Goal: Transaction & Acquisition: Purchase product/service

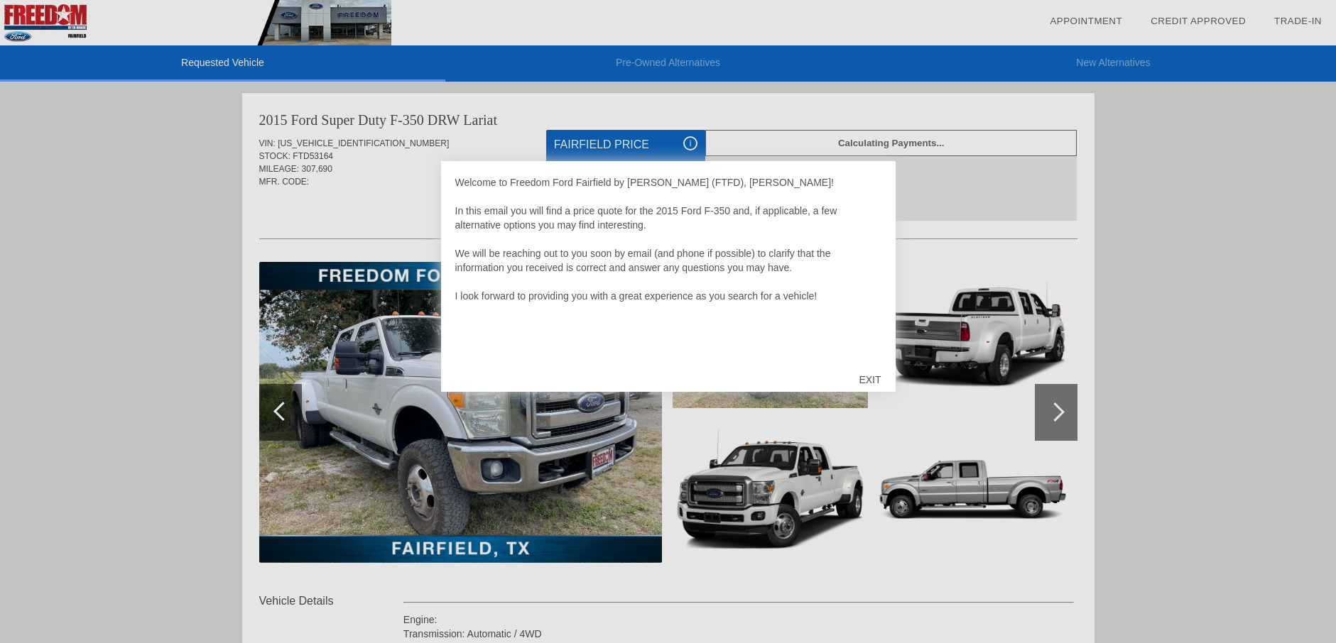
click at [960, 232] on div at bounding box center [668, 321] width 1336 height 643
click at [869, 381] on div "EXIT" at bounding box center [869, 380] width 50 height 43
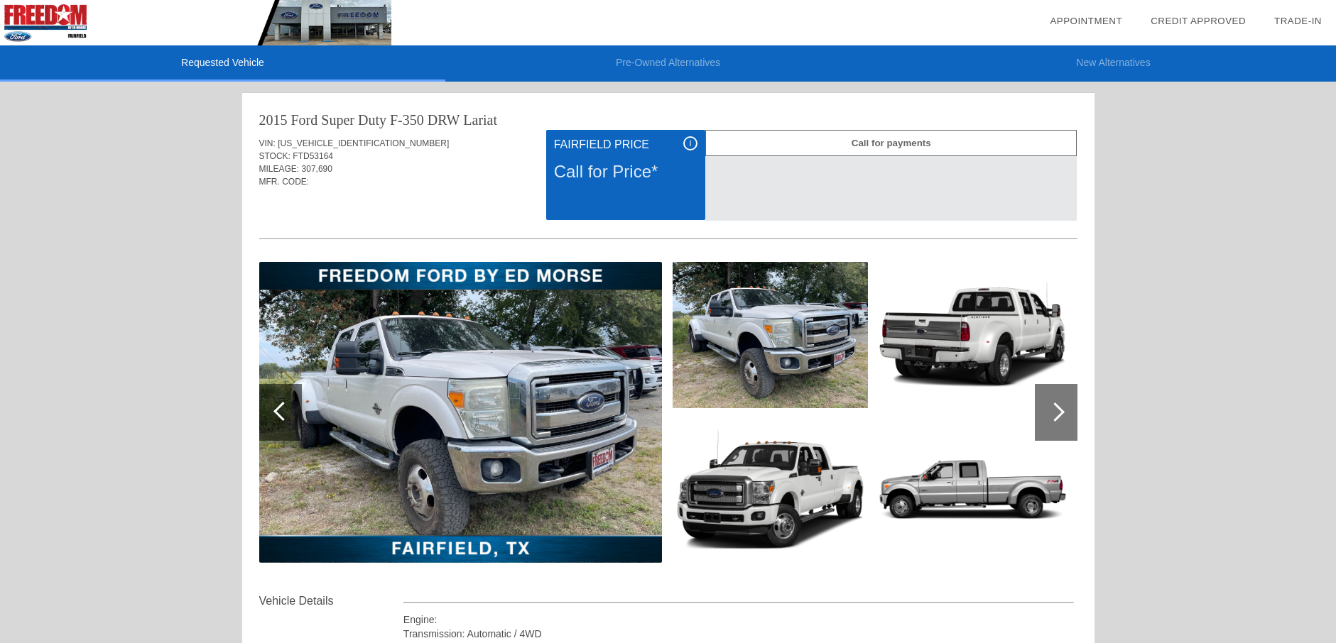
click at [692, 139] on div "i" at bounding box center [690, 143] width 14 height 14
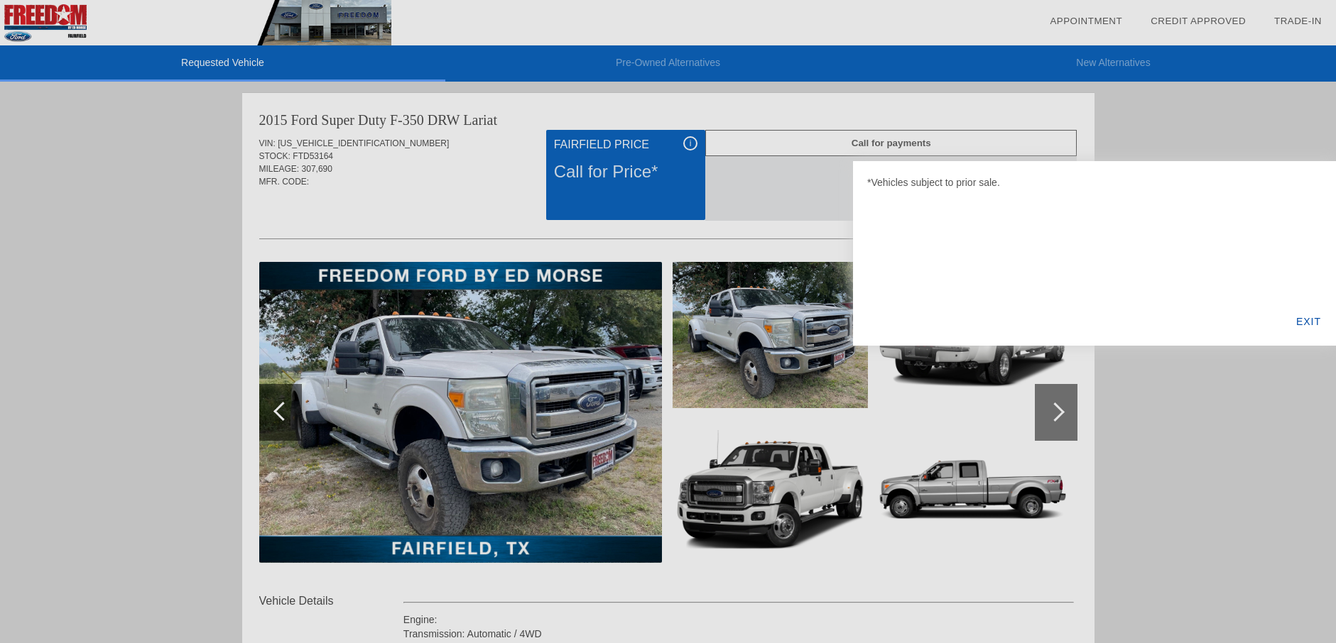
drag, startPoint x: 780, startPoint y: 183, endPoint x: 804, endPoint y: 178, distance: 24.5
click at [783, 181] on div at bounding box center [668, 321] width 1336 height 643
click at [1307, 322] on div "EXIT" at bounding box center [1308, 322] width 55 height 48
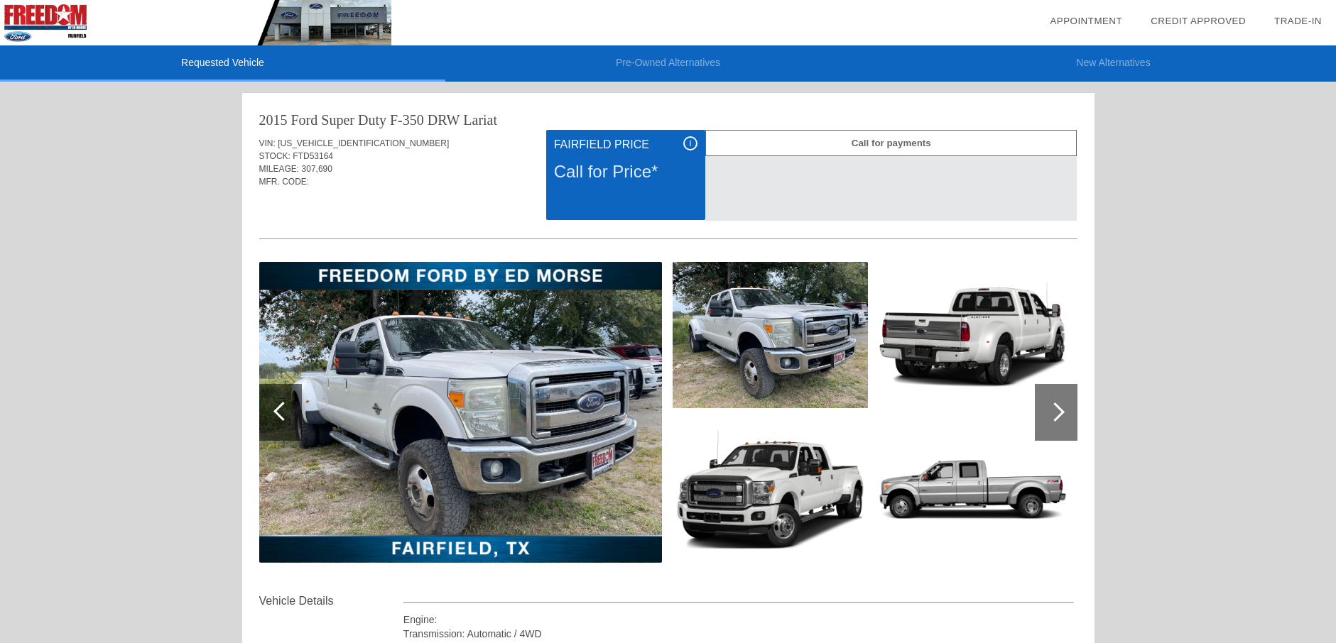
click at [397, 155] on div "STOCK: FTD53164" at bounding box center [668, 156] width 818 height 13
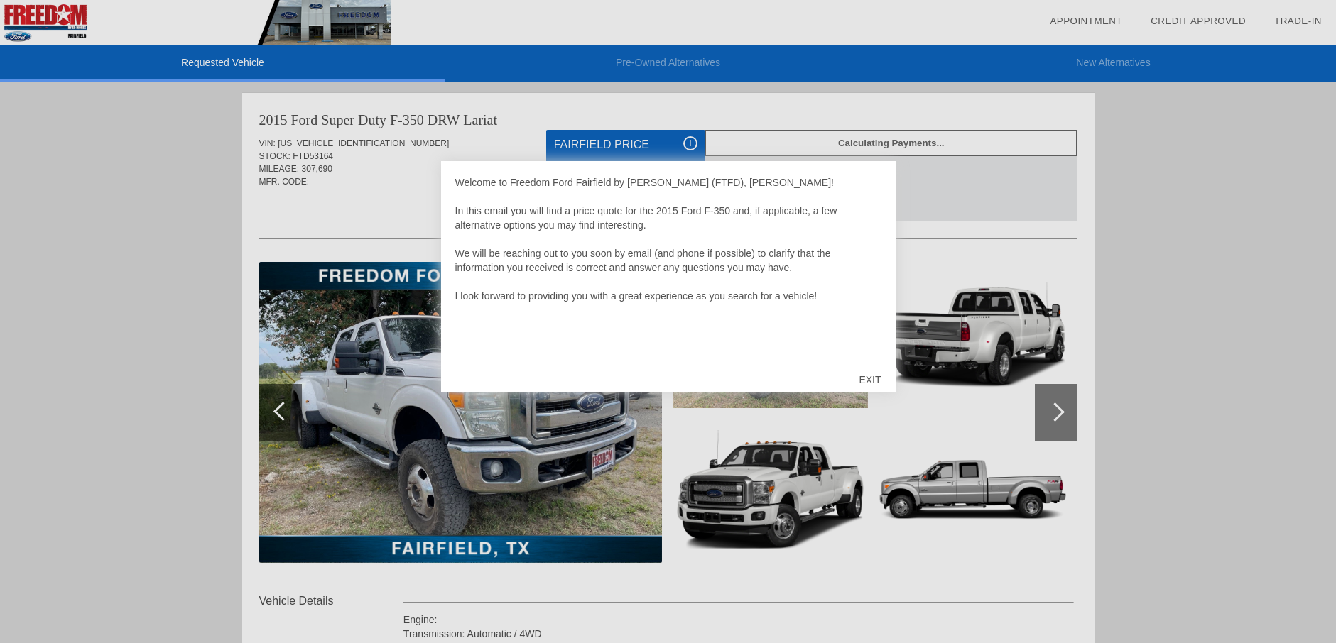
click at [876, 380] on div "EXIT" at bounding box center [869, 380] width 50 height 43
